Goal: Task Accomplishment & Management: Use online tool/utility

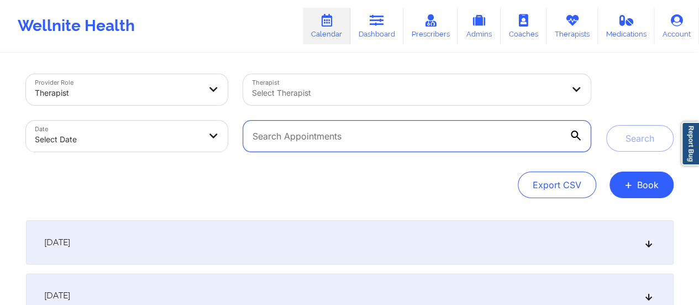
click at [386, 141] on input "text" at bounding box center [416, 136] width 347 height 31
paste input "briansquires@yahoo.com"
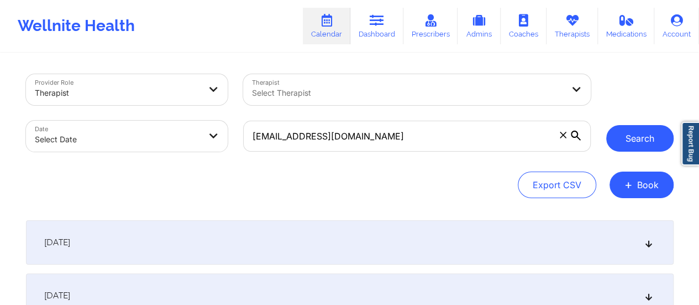
click at [642, 134] on button "Search" at bounding box center [640, 138] width 67 height 27
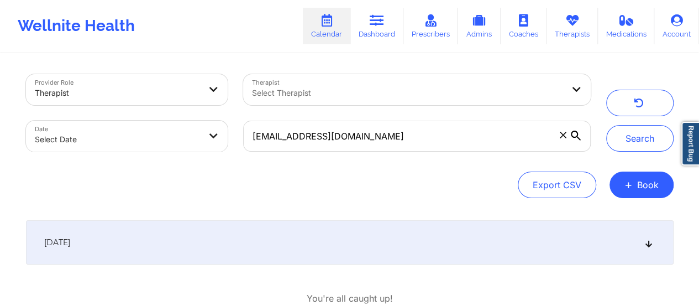
scroll to position [72, 0]
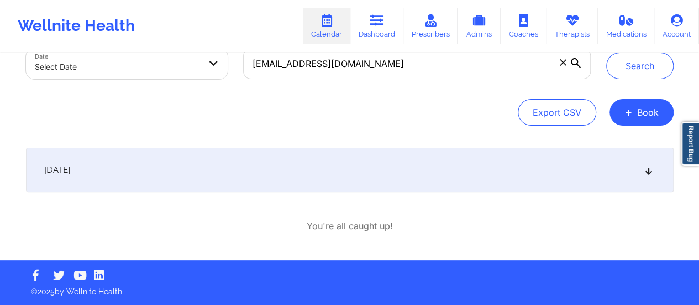
click at [385, 179] on div "[DATE]" at bounding box center [350, 170] width 648 height 44
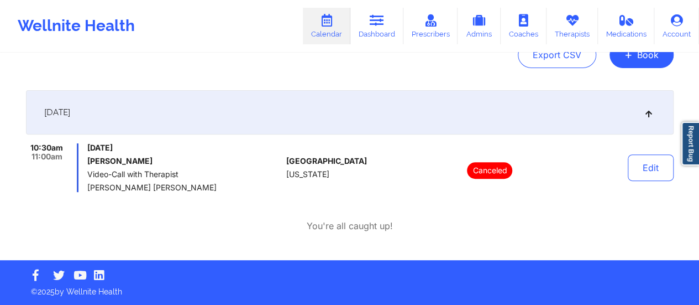
scroll to position [0, 0]
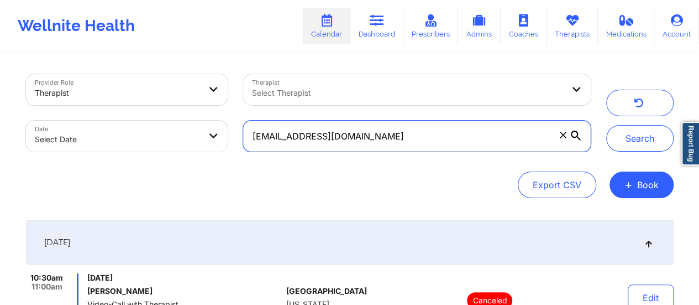
click at [403, 139] on input "briansquires@yahoo.com" at bounding box center [416, 136] width 347 height 31
paste input "jedwards531@gmail"
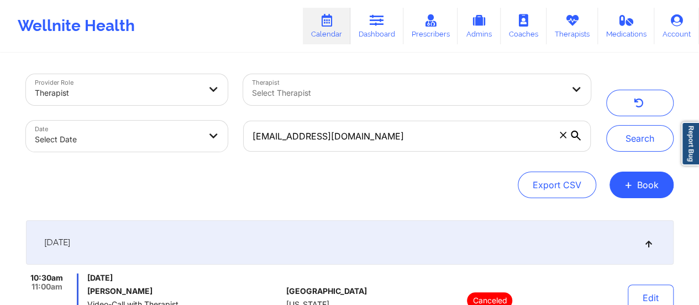
click at [581, 137] on icon at bounding box center [576, 135] width 10 height 10
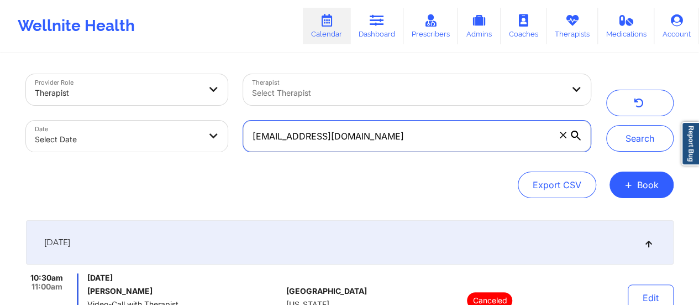
click at [581, 137] on input "bjedwards531@gmail.com" at bounding box center [416, 136] width 347 height 31
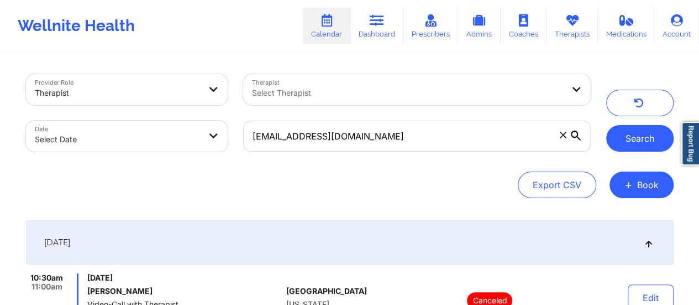
click at [639, 138] on button "Search" at bounding box center [640, 138] width 67 height 27
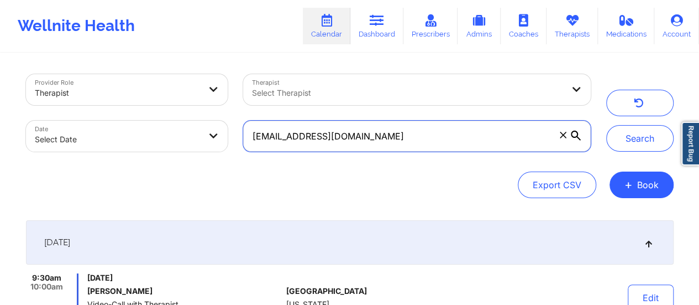
click at [384, 130] on input "bjedwards531@gmail.com" at bounding box center [416, 136] width 347 height 31
paste input "eautyswagg1990"
type input "[EMAIL_ADDRESS][DOMAIN_NAME]"
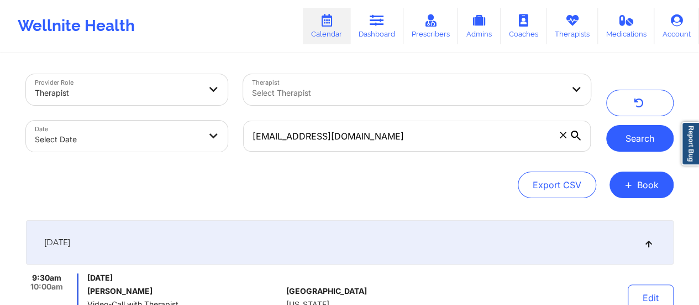
click at [631, 140] on button "Search" at bounding box center [640, 138] width 67 height 27
click at [635, 135] on button "Search" at bounding box center [640, 138] width 67 height 27
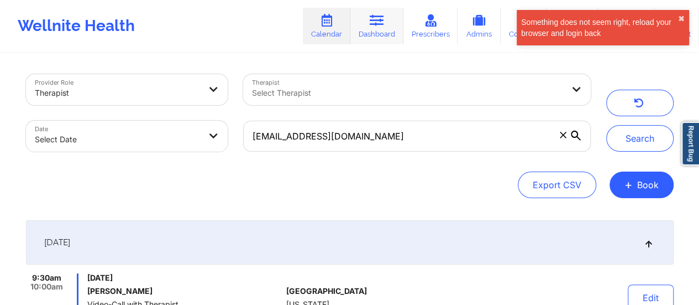
click at [380, 30] on link "Dashboard" at bounding box center [377, 26] width 53 height 36
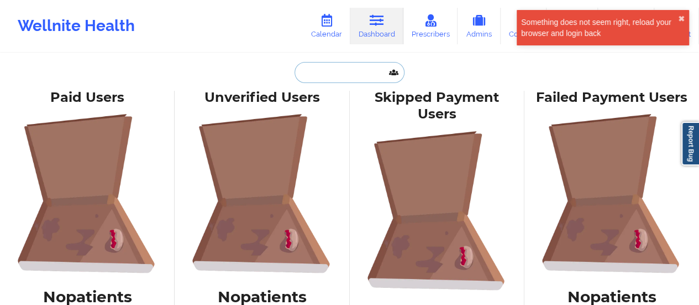
click at [330, 67] on input "text" at bounding box center [349, 72] width 109 height 21
paste input "[EMAIL_ADDRESS][DOMAIN_NAME]"
type input "[EMAIL_ADDRESS][DOMAIN_NAME]"
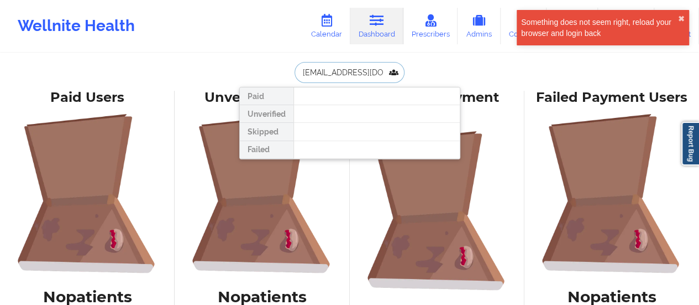
scroll to position [0, 20]
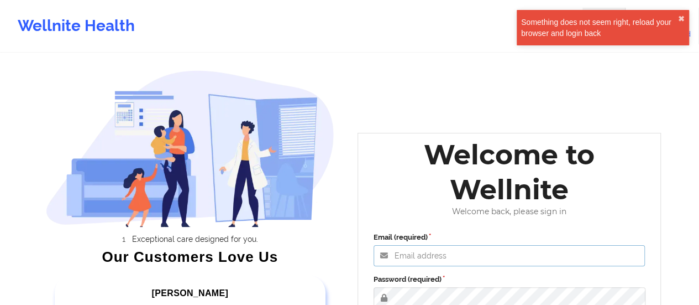
type input "afrancis@wellnite.com"
click at [461, 278] on label "Password (required)" at bounding box center [510, 279] width 272 height 11
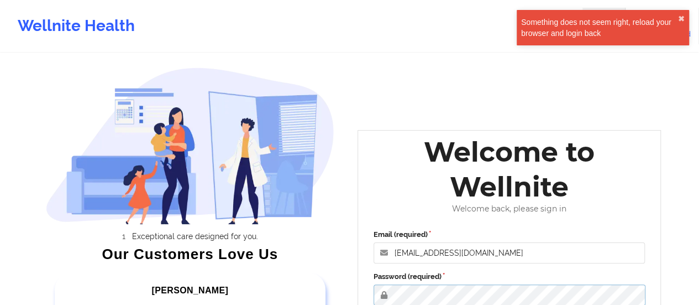
scroll to position [202, 0]
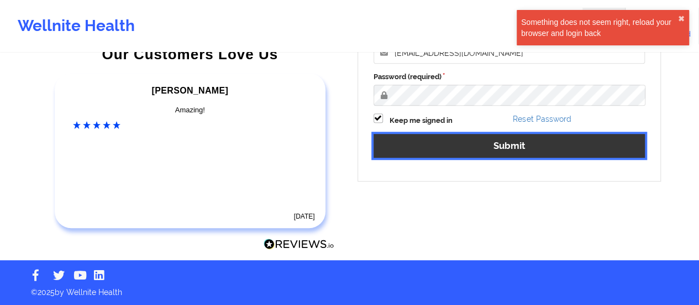
click at [458, 142] on button "Submit" at bounding box center [510, 146] width 272 height 24
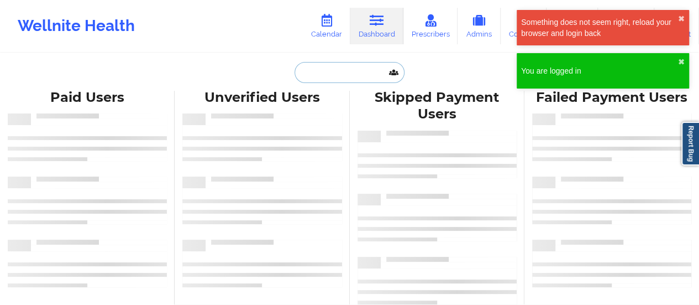
click at [332, 80] on input "text" at bounding box center [349, 72] width 109 height 21
paste input "[EMAIL_ADDRESS][DOMAIN_NAME]"
type input "[EMAIL_ADDRESS][DOMAIN_NAME]"
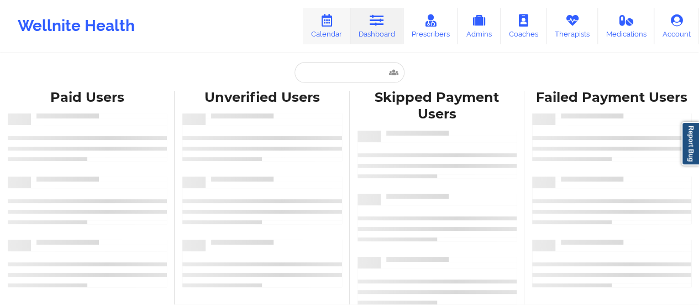
click at [327, 33] on link "Calendar" at bounding box center [327, 26] width 48 height 36
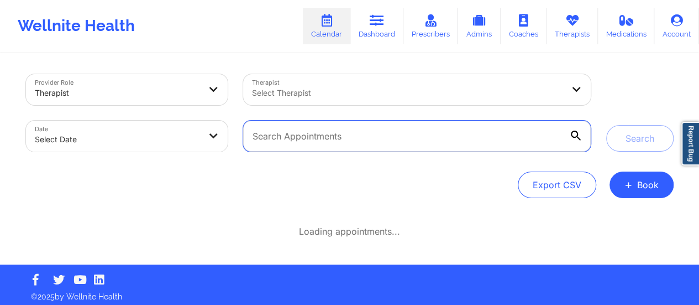
click at [422, 126] on input "text" at bounding box center [416, 136] width 347 height 31
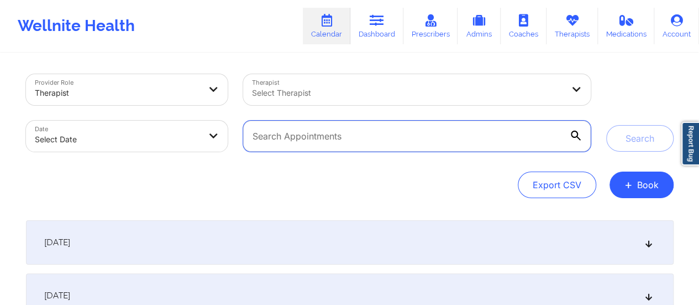
paste input "[EMAIL_ADDRESS][DOMAIN_NAME]"
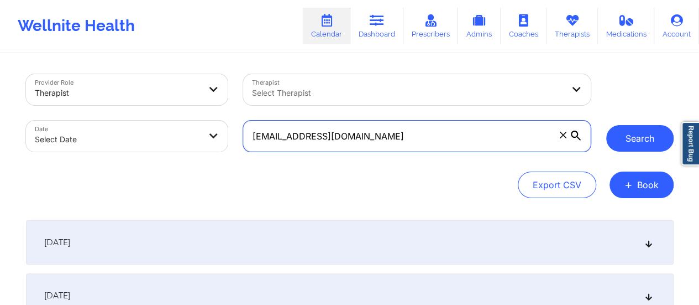
type input "[EMAIL_ADDRESS][DOMAIN_NAME]"
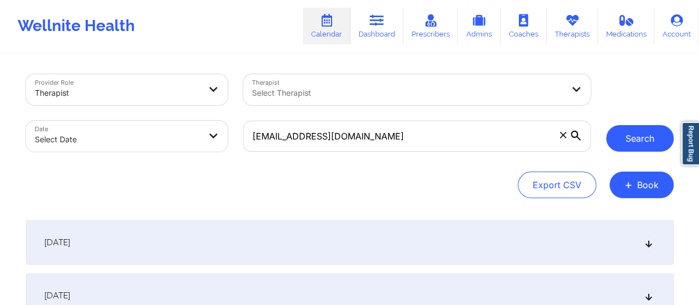
click at [638, 145] on button "Search" at bounding box center [640, 138] width 67 height 27
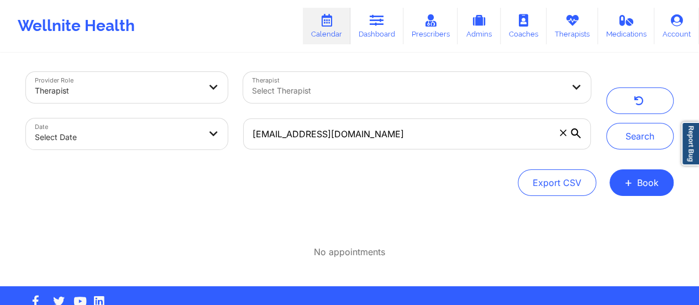
scroll to position [2, 0]
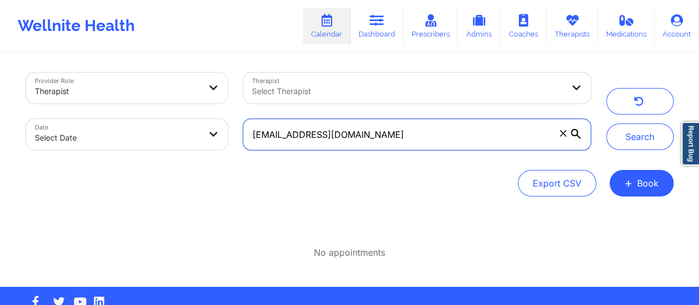
click at [411, 136] on input "[EMAIL_ADDRESS][DOMAIN_NAME]" at bounding box center [416, 134] width 347 height 31
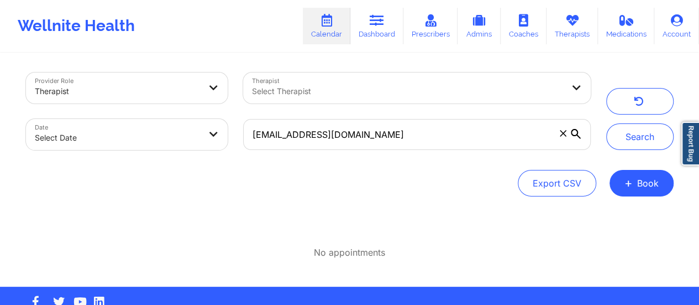
click at [566, 137] on span at bounding box center [563, 133] width 11 height 11
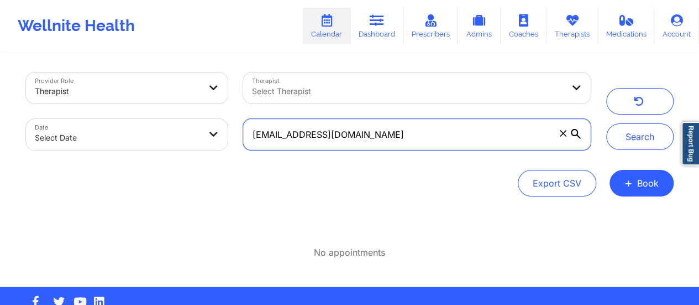
click at [566, 137] on input "[EMAIL_ADDRESS][DOMAIN_NAME]" at bounding box center [416, 134] width 347 height 31
paste input "[EMAIL_ADDRESS][DOMAIN_NAME]"
type input "[EMAIL_ADDRESS][DOMAIN_NAME]"
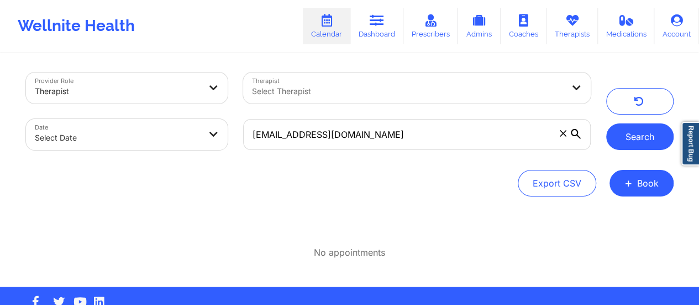
click at [634, 141] on button "Search" at bounding box center [640, 136] width 67 height 27
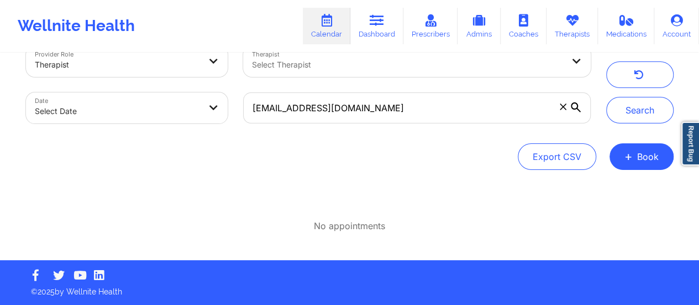
scroll to position [0, 0]
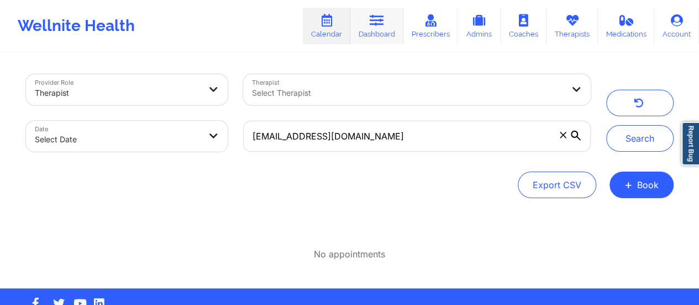
click at [381, 27] on link "Dashboard" at bounding box center [377, 26] width 53 height 36
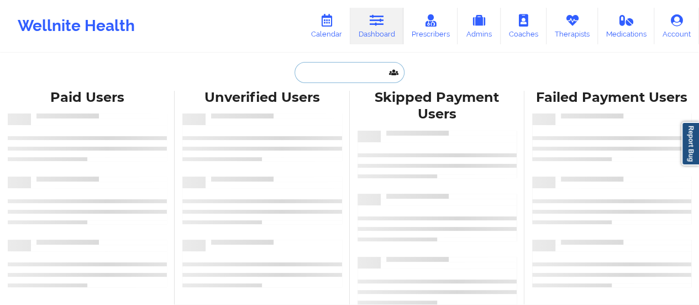
click at [328, 75] on input "text" at bounding box center [349, 72] width 109 height 21
paste input "[EMAIL_ADDRESS][DOMAIN_NAME]"
type input "[EMAIL_ADDRESS][DOMAIN_NAME]"
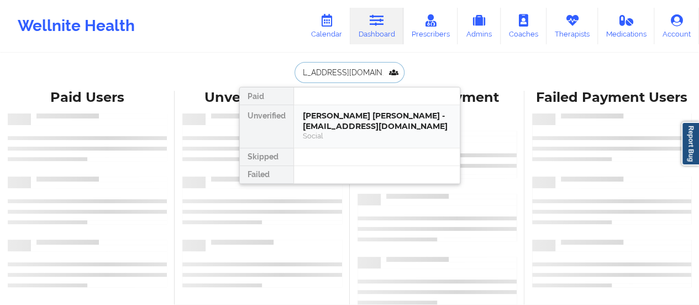
click at [353, 128] on div "[PERSON_NAME] [PERSON_NAME] - [EMAIL_ADDRESS][DOMAIN_NAME]" at bounding box center [377, 121] width 148 height 20
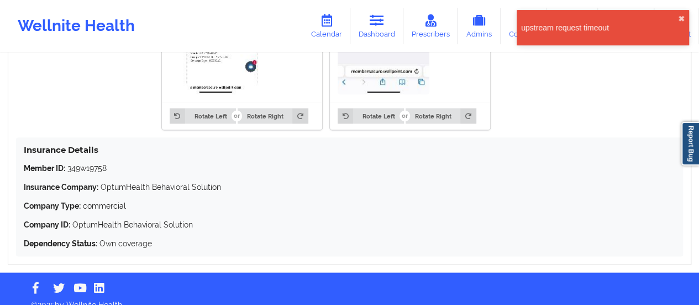
scroll to position [1031, 0]
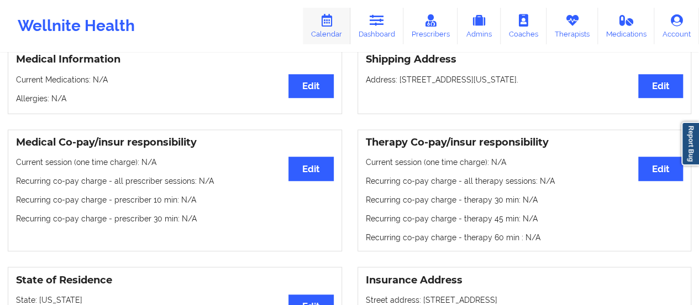
click at [328, 17] on icon at bounding box center [327, 20] width 14 height 12
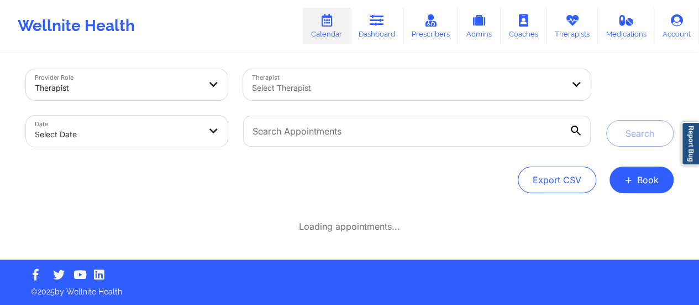
scroll to position [4, 0]
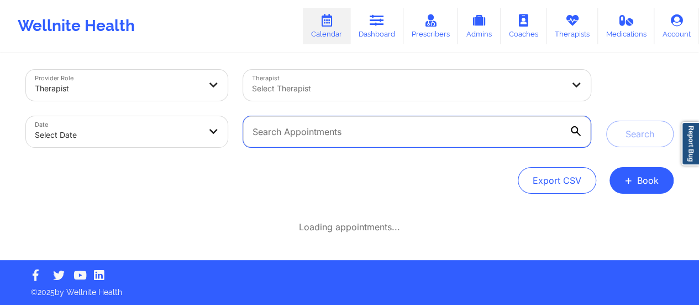
click at [523, 136] on input "text" at bounding box center [416, 131] width 347 height 31
paste input "[EMAIL_ADDRESS][DOMAIN_NAME]"
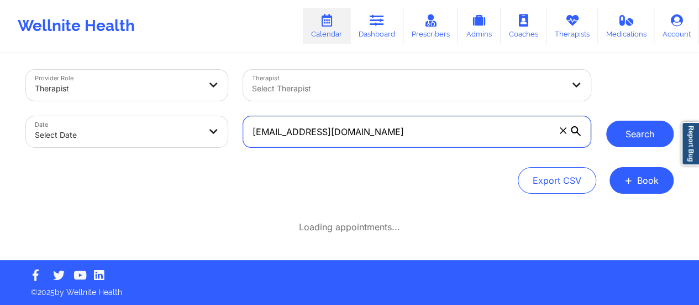
type input "[EMAIL_ADDRESS][DOMAIN_NAME]"
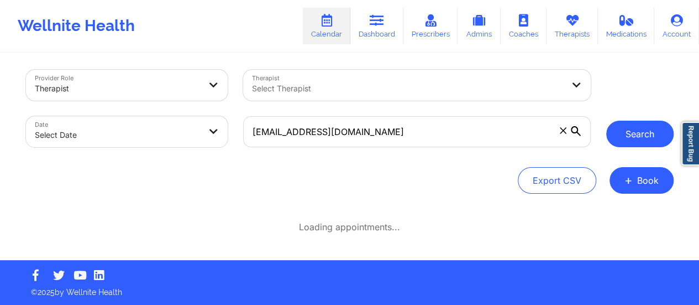
click at [647, 136] on button "Search" at bounding box center [640, 134] width 67 height 27
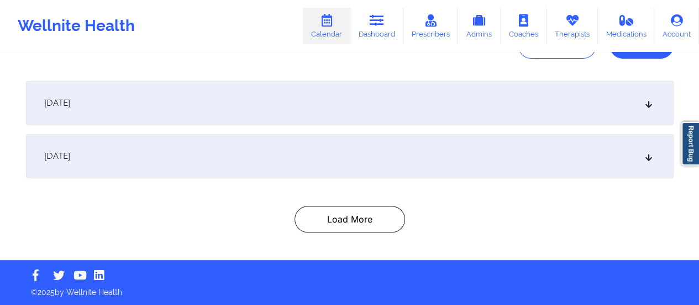
scroll to position [72, 0]
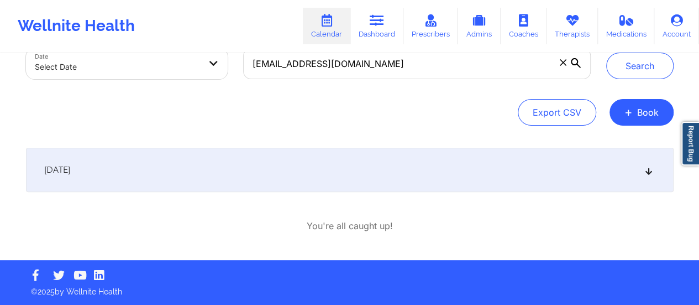
click at [429, 183] on div "[DATE]" at bounding box center [350, 170] width 648 height 44
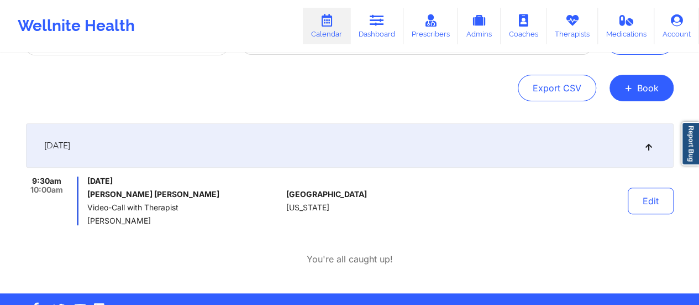
scroll to position [94, 0]
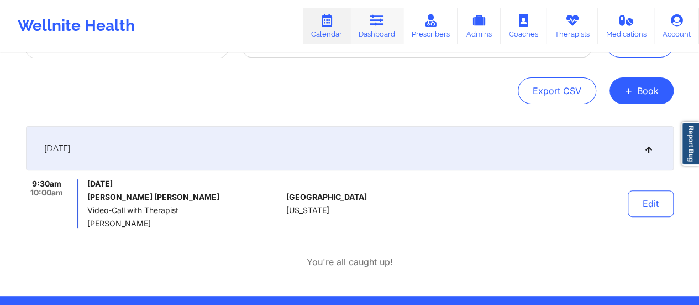
click at [375, 34] on link "Dashboard" at bounding box center [377, 26] width 53 height 36
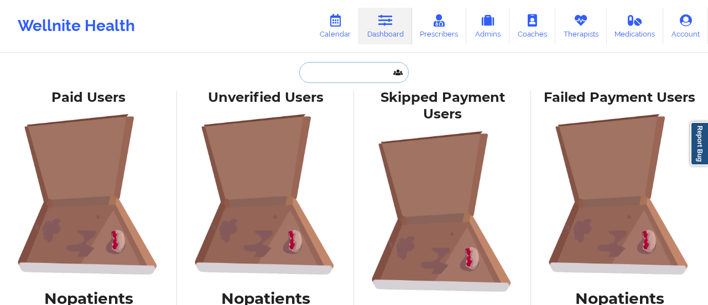
click at [328, 71] on input "text" at bounding box center [353, 72] width 109 height 21
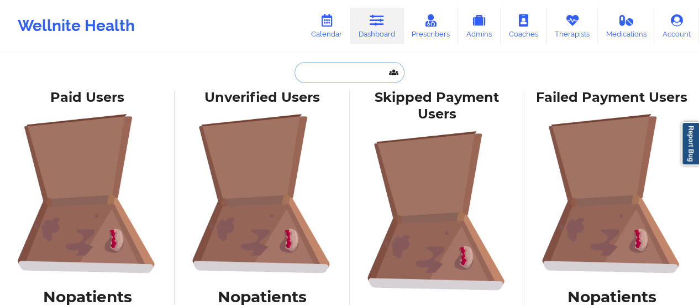
paste input "[PERSON_NAME] [PERSON_NAME]"
type input "[PERSON_NAME] [PERSON_NAME]"
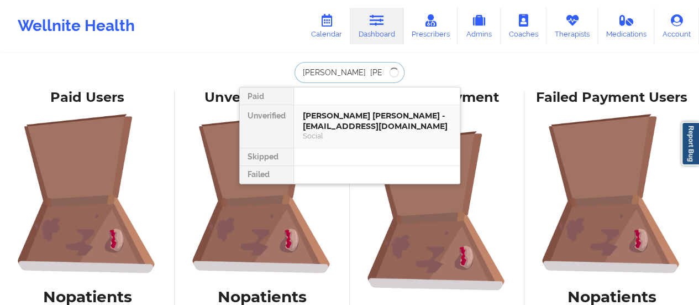
click at [327, 118] on div "[PERSON_NAME] [PERSON_NAME] - [EMAIL_ADDRESS][DOMAIN_NAME]" at bounding box center [377, 121] width 148 height 20
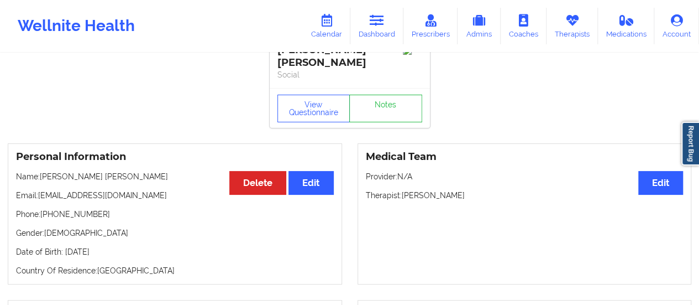
scroll to position [18, 0]
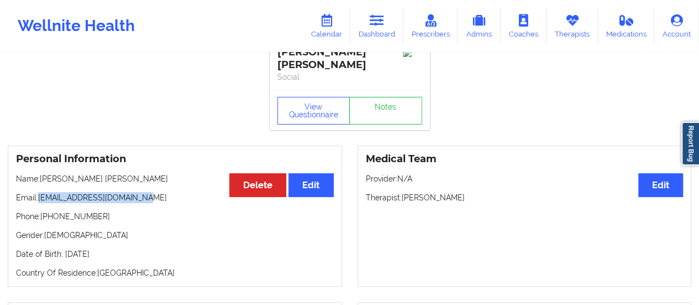
drag, startPoint x: 155, startPoint y: 189, endPoint x: 41, endPoint y: 189, distance: 113.9
click at [41, 192] on p "Email: [EMAIL_ADDRESS][DOMAIN_NAME]" at bounding box center [175, 197] width 318 height 11
click at [380, 30] on link "Dashboard" at bounding box center [377, 26] width 53 height 36
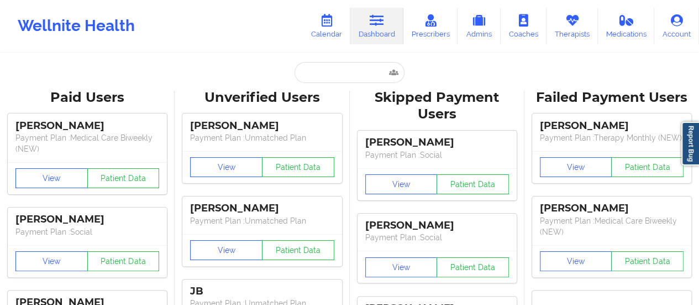
click at [344, 79] on input "text" at bounding box center [349, 72] width 109 height 21
paste input "[EMAIL_ADDRESS][DOMAIN_NAME]"
type input "[EMAIL_ADDRESS][DOMAIN_NAME]"
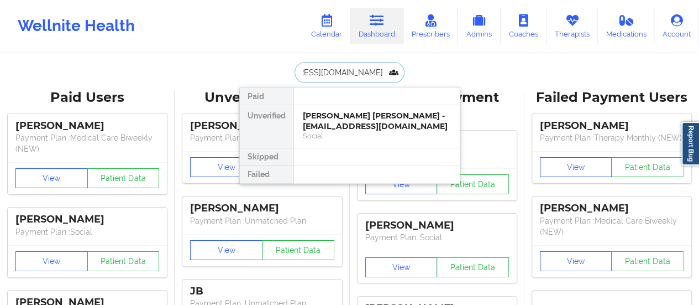
click at [325, 111] on div "[PERSON_NAME] [PERSON_NAME] - [EMAIL_ADDRESS][DOMAIN_NAME]" at bounding box center [377, 121] width 148 height 20
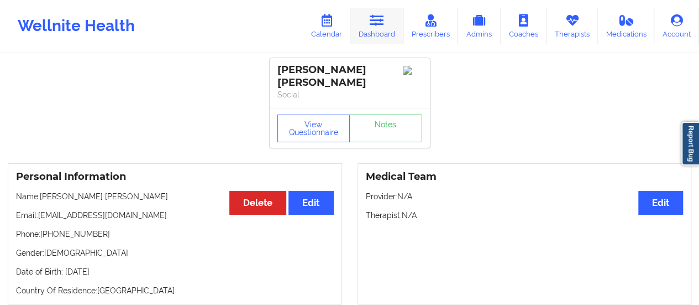
click at [384, 23] on icon at bounding box center [377, 20] width 14 height 12
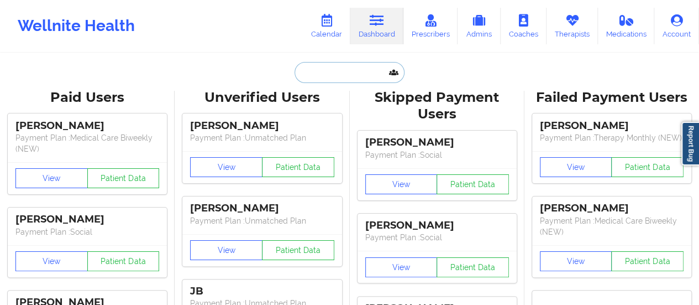
click at [318, 79] on input "text" at bounding box center [349, 72] width 109 height 21
paste input "[EMAIL_ADDRESS][DOMAIN_NAME]"
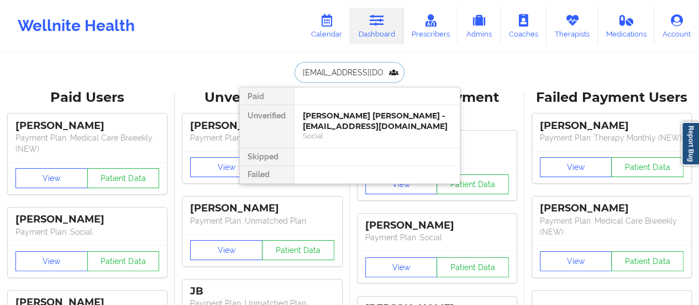
scroll to position [0, 69]
type input "[EMAIL_ADDRESS][DOMAIN_NAME]"
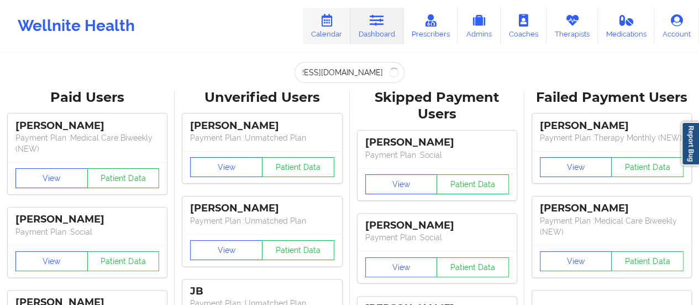
scroll to position [0, 0]
click at [324, 27] on link "Calendar" at bounding box center [327, 26] width 48 height 36
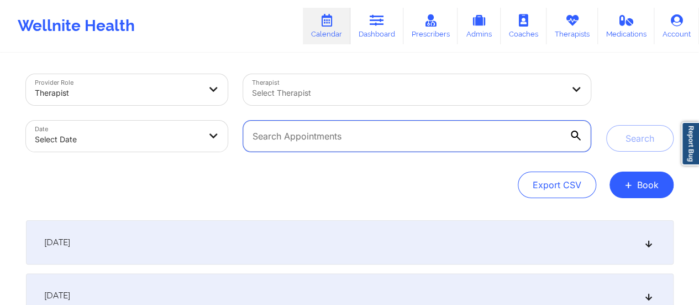
click at [313, 137] on input "text" at bounding box center [416, 136] width 347 height 31
paste input "[EMAIL_ADDRESS][DOMAIN_NAME]"
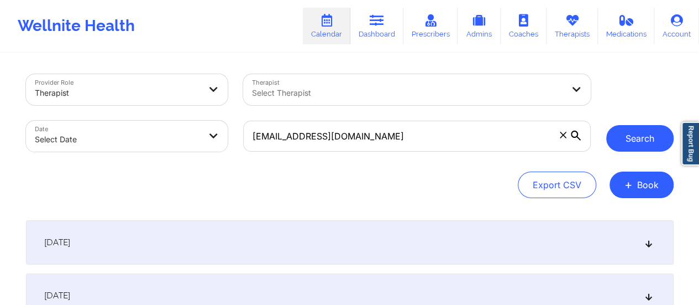
click at [634, 133] on button "Search" at bounding box center [640, 138] width 67 height 27
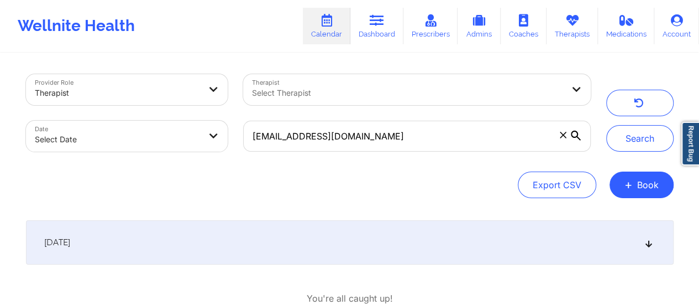
scroll to position [72, 0]
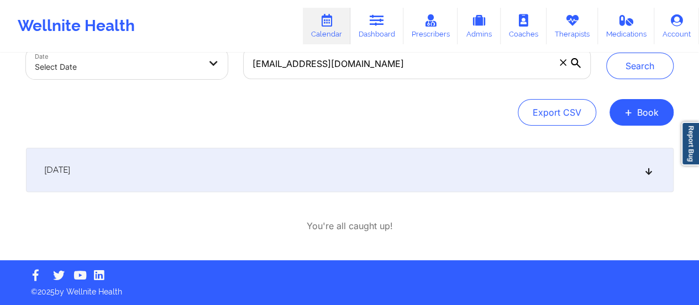
click at [415, 176] on div "[DATE]" at bounding box center [350, 170] width 648 height 44
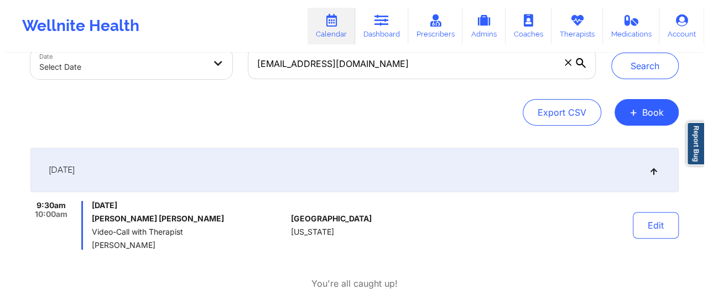
scroll to position [130, 0]
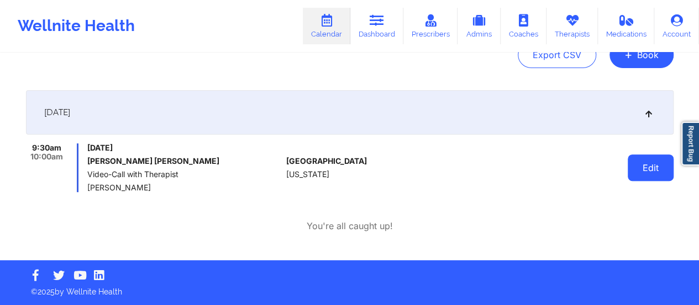
click at [656, 169] on button "Edit" at bounding box center [651, 167] width 46 height 27
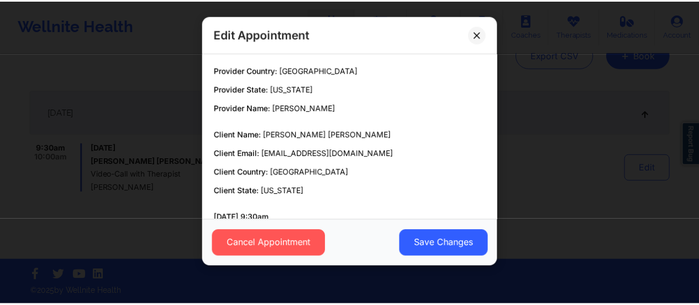
scroll to position [84, 0]
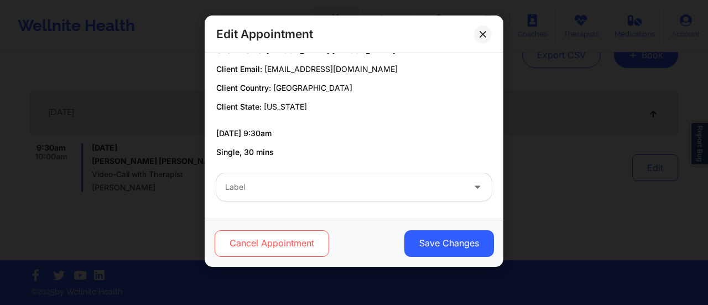
click at [285, 237] on button "Cancel Appointment" at bounding box center [272, 243] width 114 height 27
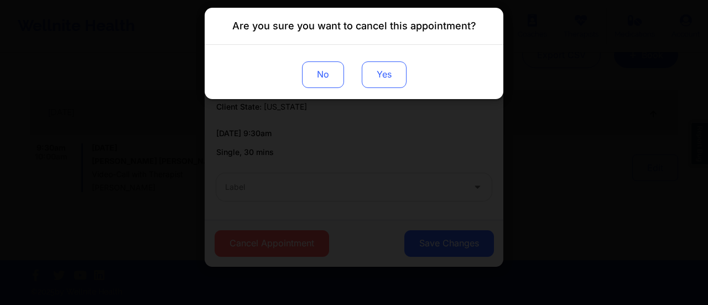
click at [385, 78] on button "Yes" at bounding box center [384, 74] width 45 height 27
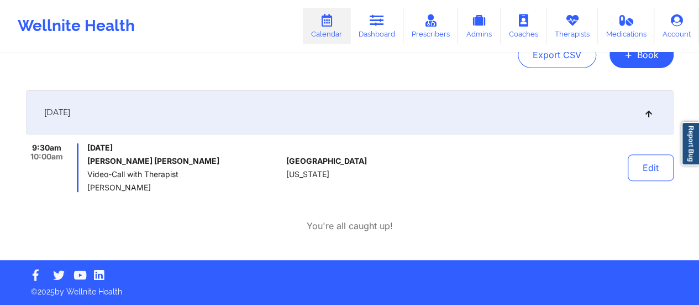
click at [427, 178] on div at bounding box center [491, 167] width 154 height 49
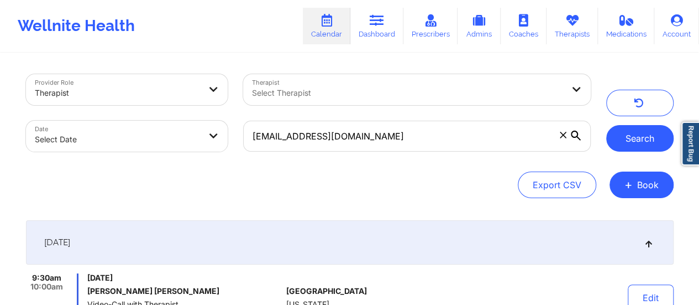
click at [628, 127] on button "Search" at bounding box center [640, 138] width 67 height 27
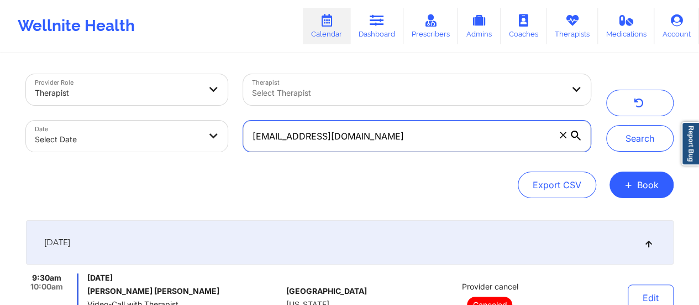
click at [482, 136] on input "[EMAIL_ADDRESS][DOMAIN_NAME]" at bounding box center [416, 136] width 347 height 31
paste input "cglenn39"
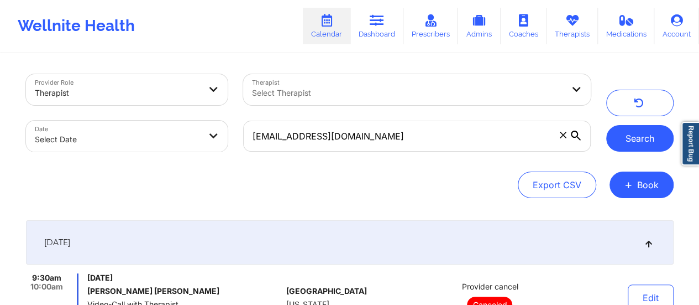
click at [639, 137] on button "Search" at bounding box center [640, 138] width 67 height 27
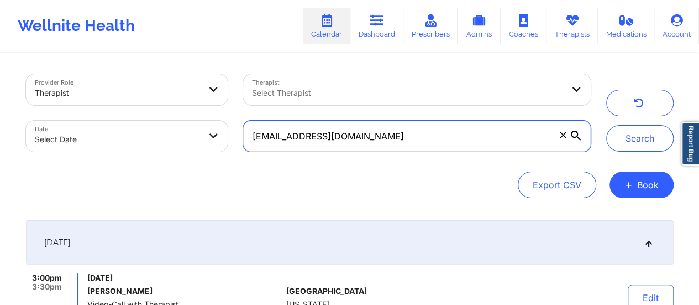
click at [464, 142] on input "[EMAIL_ADDRESS][DOMAIN_NAME]" at bounding box center [416, 136] width 347 height 31
paste input "duckettamb"
type input "[EMAIL_ADDRESS][DOMAIN_NAME]"
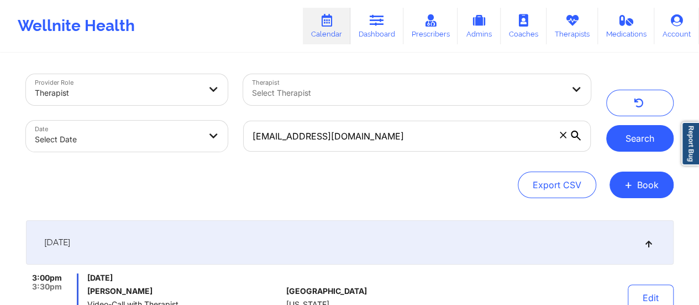
click at [642, 138] on button "Search" at bounding box center [640, 138] width 67 height 27
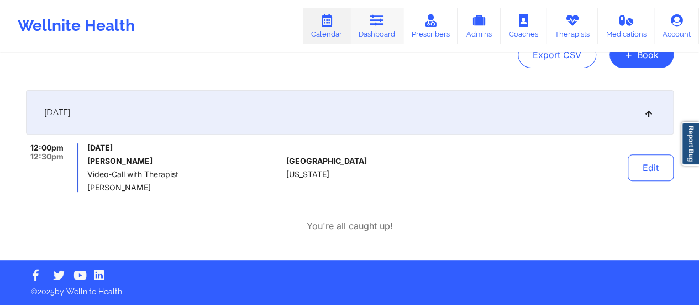
click at [374, 23] on icon at bounding box center [377, 20] width 14 height 12
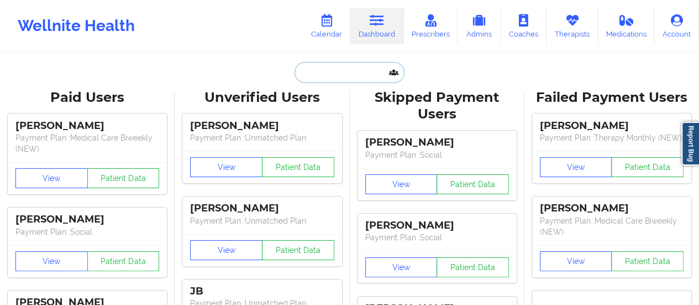
click at [316, 70] on input "text" at bounding box center [349, 72] width 109 height 21
paste input "[EMAIL_ADDRESS][DOMAIN_NAME]"
type input "[EMAIL_ADDRESS][DOMAIN_NAME]"
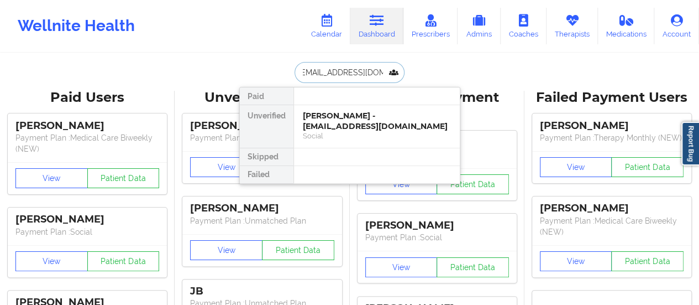
click at [333, 118] on div "[PERSON_NAME] - [EMAIL_ADDRESS][DOMAIN_NAME]" at bounding box center [377, 121] width 148 height 20
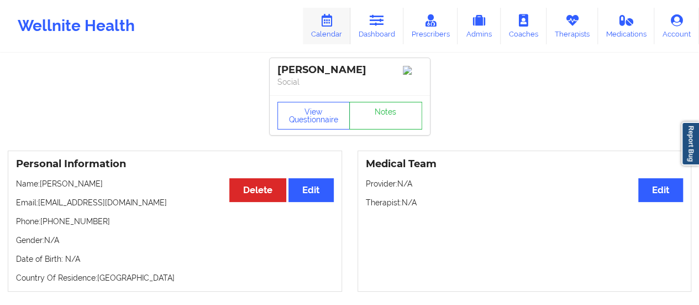
click at [333, 32] on link "Calendar" at bounding box center [327, 26] width 48 height 36
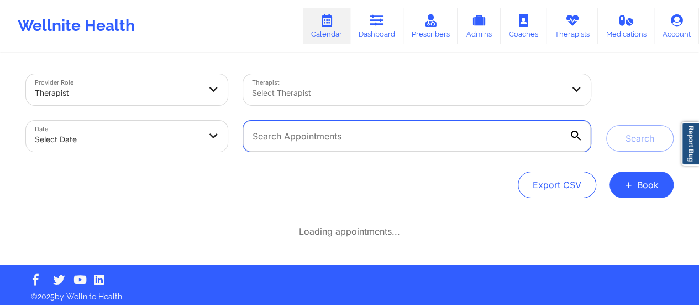
click at [368, 145] on input "text" at bounding box center [416, 136] width 347 height 31
paste input "[EMAIL_ADDRESS][DOMAIN_NAME]"
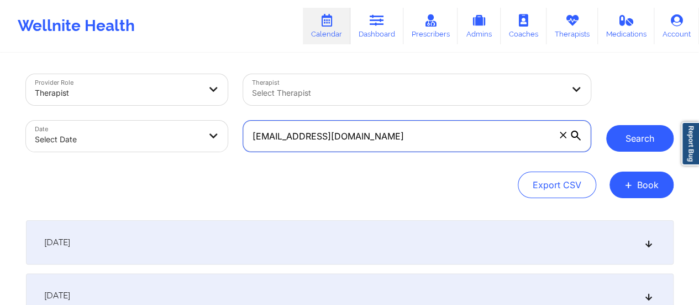
type input "[EMAIL_ADDRESS][DOMAIN_NAME]"
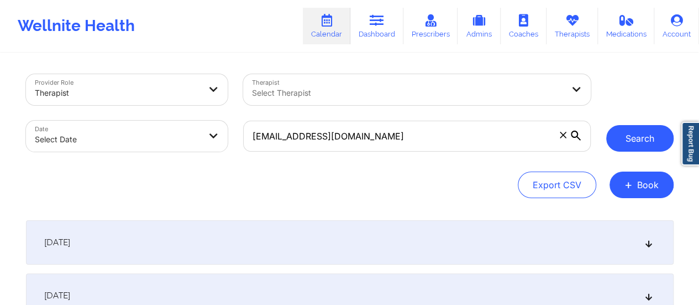
click at [645, 144] on button "Search" at bounding box center [640, 138] width 67 height 27
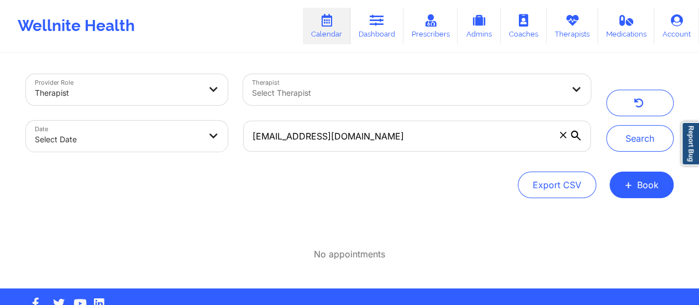
scroll to position [28, 0]
